Goal: Information Seeking & Learning: Learn about a topic

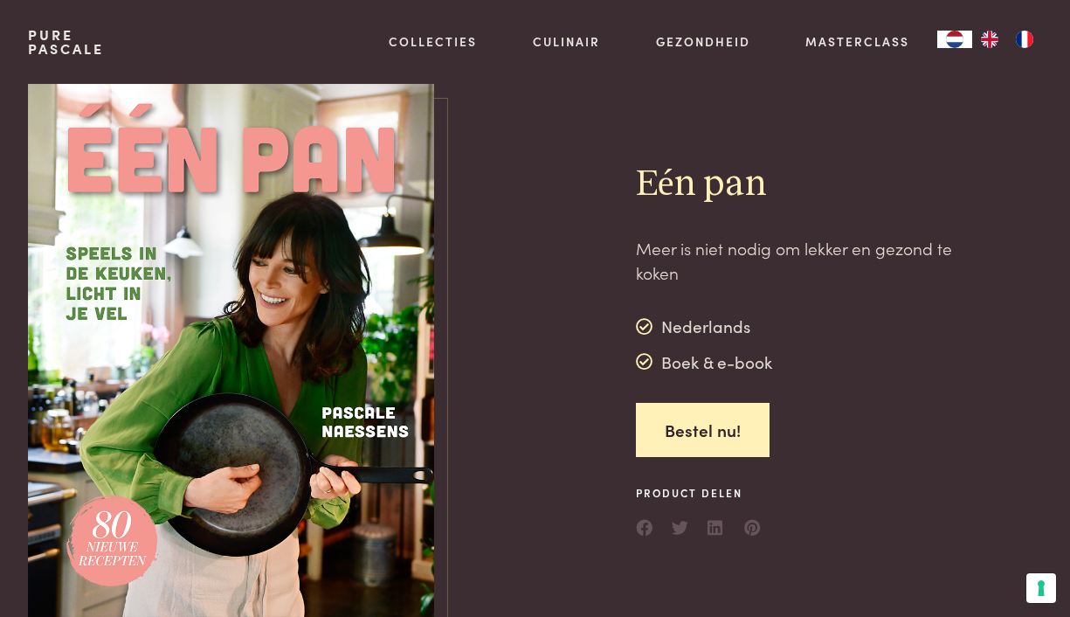
click at [404, 151] on img at bounding box center [231, 350] width 406 height 533
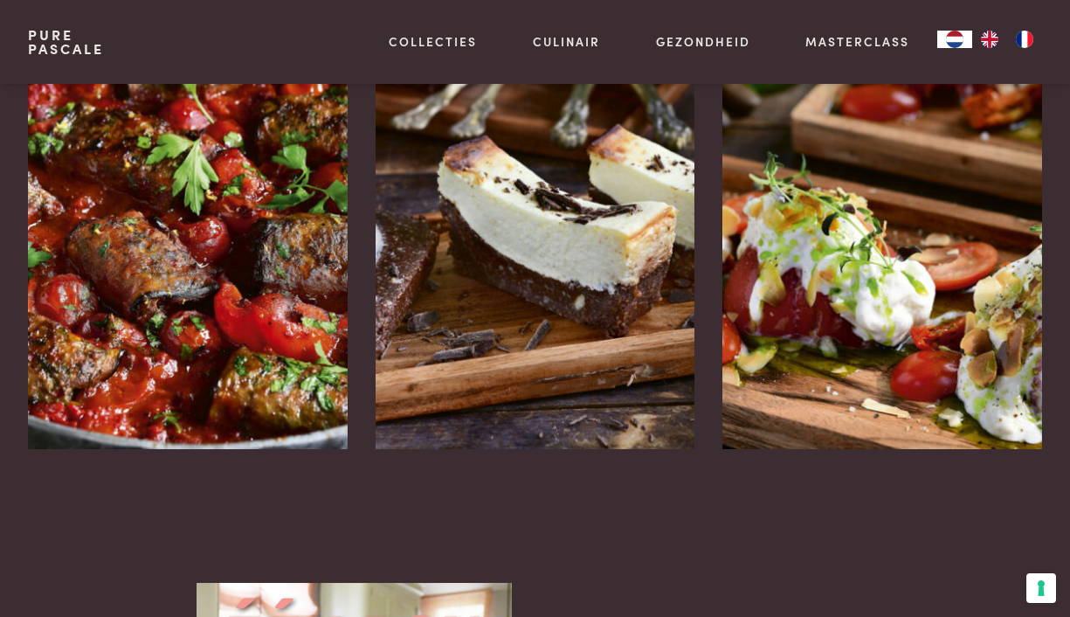
scroll to position [2426, 0]
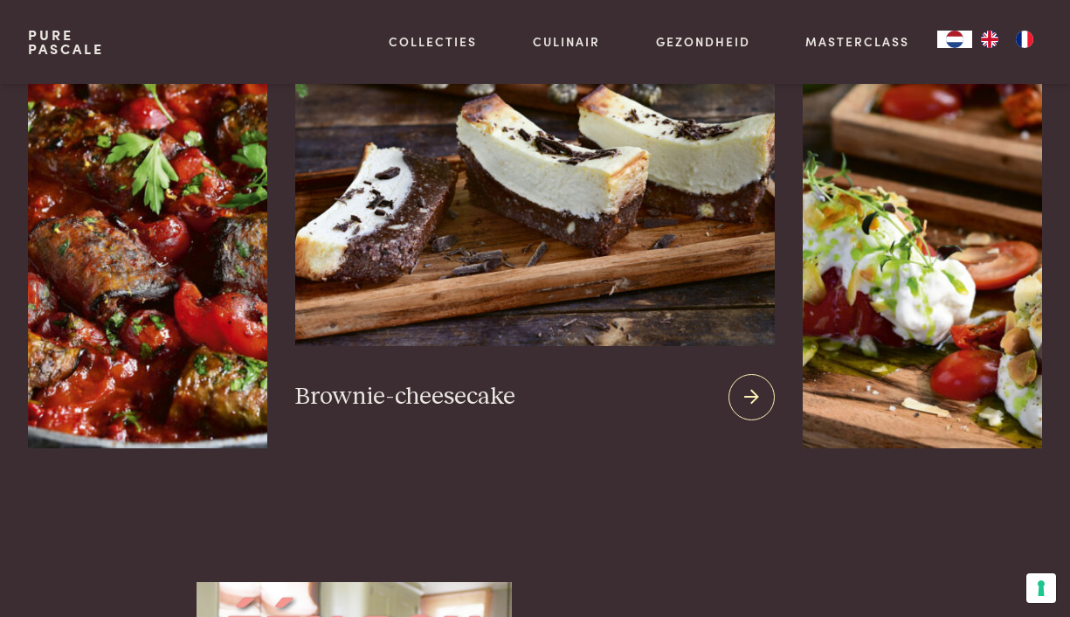
click at [485, 382] on h3 "Brownie-cheesecake" at bounding box center [405, 397] width 220 height 31
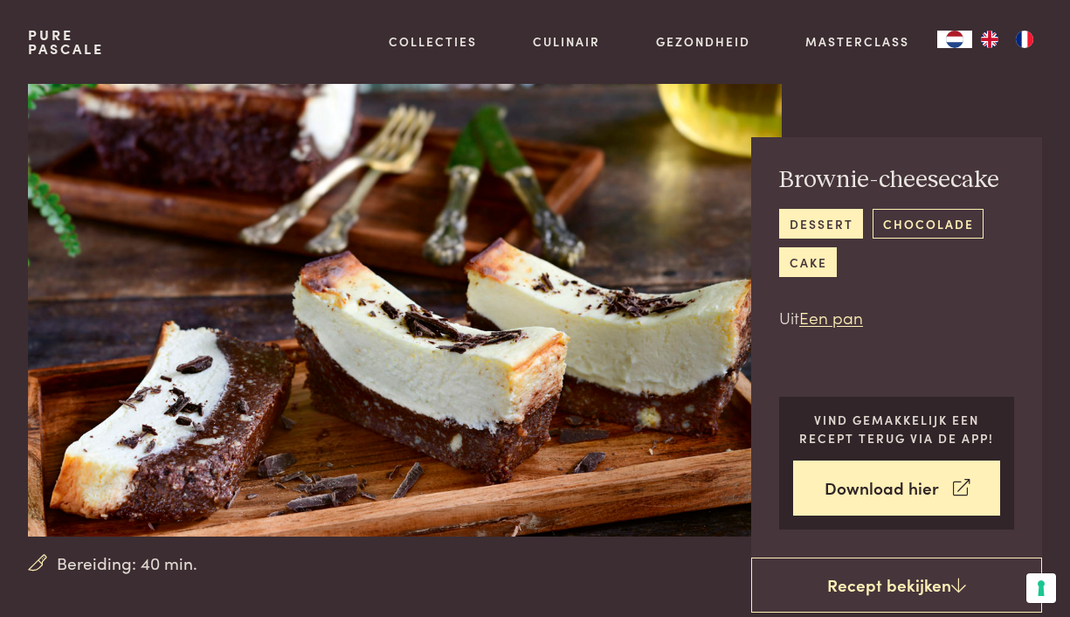
click at [928, 224] on link "chocolade" at bounding box center [928, 223] width 111 height 29
